Goal: Information Seeking & Learning: Understand process/instructions

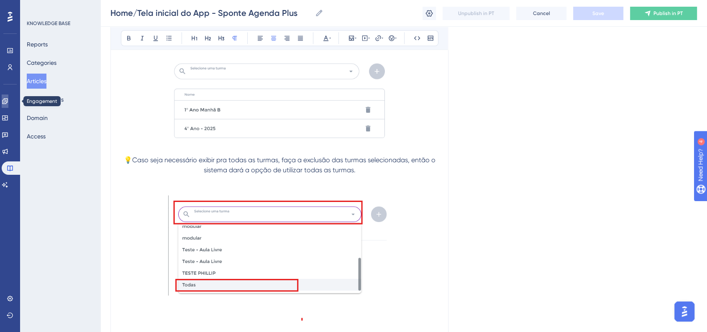
click at [8, 102] on link at bounding box center [5, 101] width 7 height 13
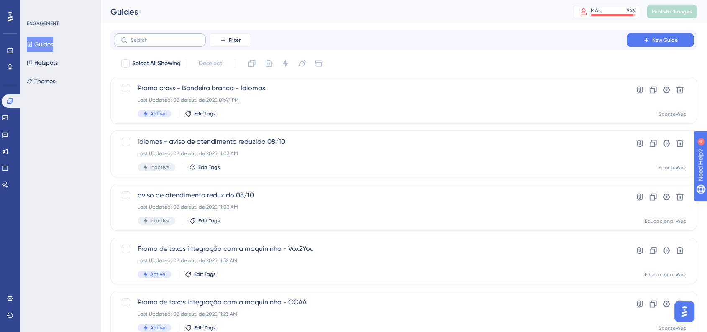
click at [164, 44] on label at bounding box center [160, 39] width 92 height 13
click at [164, 43] on input "text" at bounding box center [165, 40] width 68 height 6
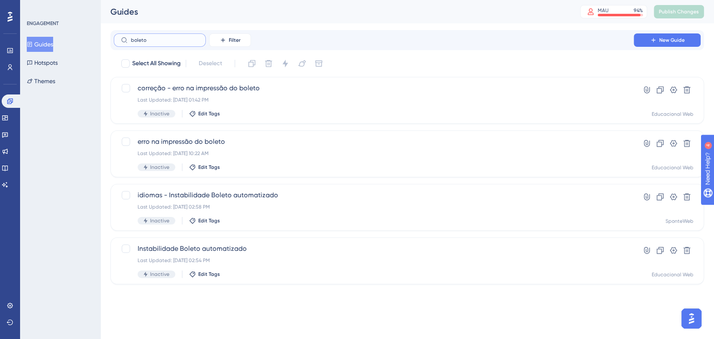
type input "boleto"
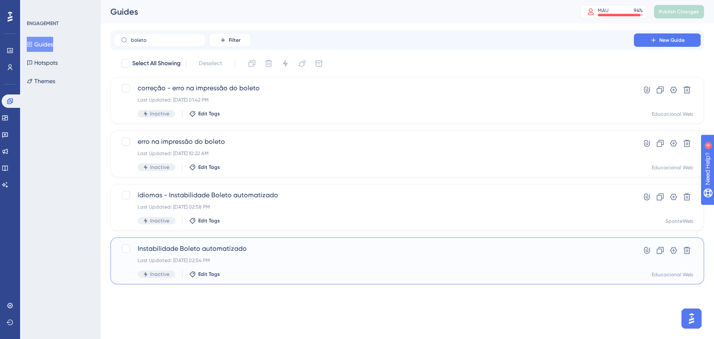
click at [230, 253] on span "Instabilidade Boleto automatizado" at bounding box center [374, 249] width 472 height 10
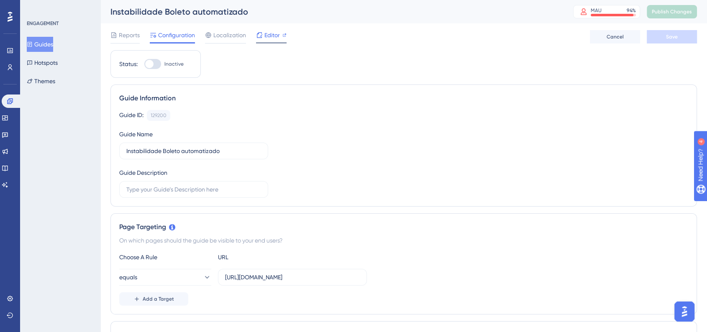
click at [269, 31] on span "Editor" at bounding box center [271, 35] width 15 height 10
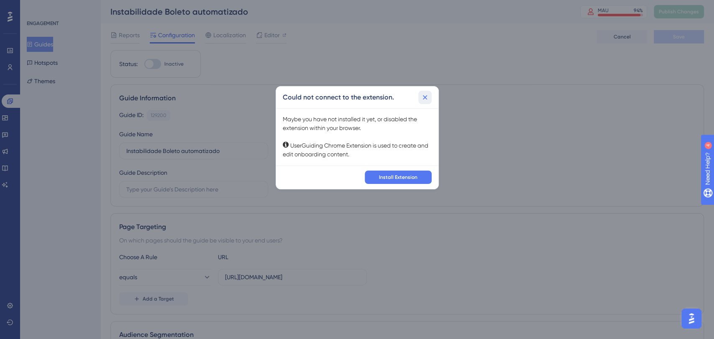
click at [423, 100] on icon at bounding box center [425, 97] width 8 height 8
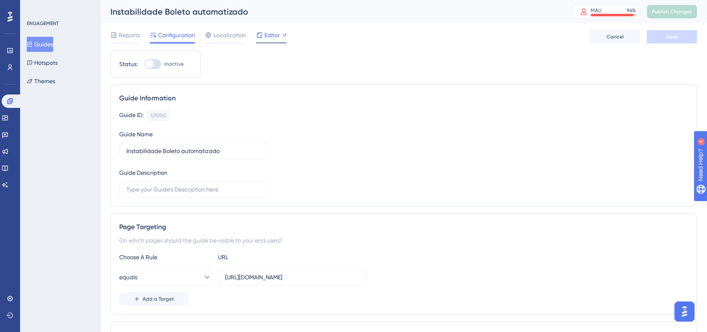
click at [264, 39] on span "Editor" at bounding box center [271, 35] width 15 height 10
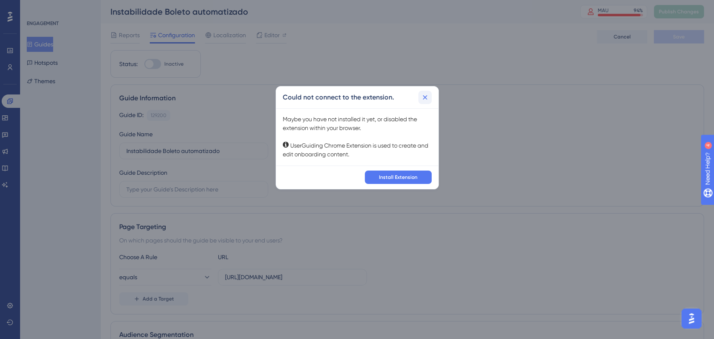
click at [420, 95] on button at bounding box center [424, 97] width 13 height 13
